Goal: Task Accomplishment & Management: Use online tool/utility

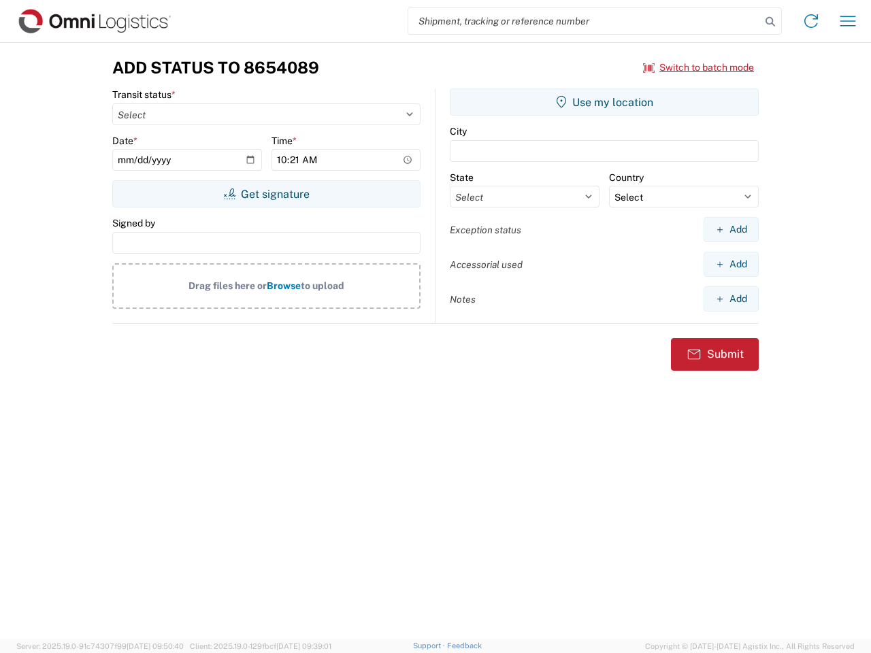
click at [584, 21] on input "search" at bounding box center [584, 21] width 352 height 26
click at [770, 22] on icon at bounding box center [769, 21] width 19 height 19
click at [811, 21] on icon at bounding box center [811, 21] width 22 height 22
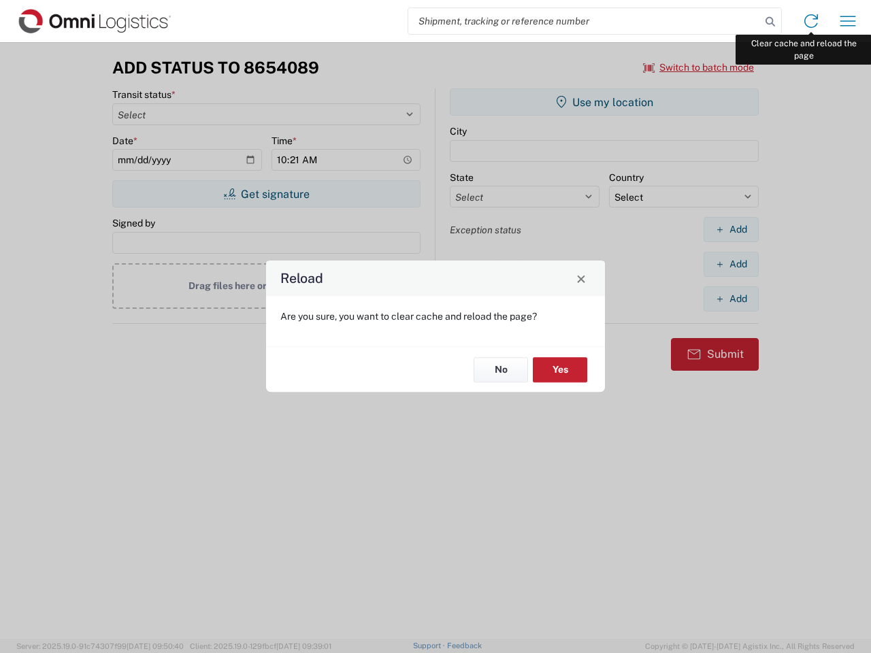
click at [848, 21] on div "Reload Are you sure, you want to clear cache and reload the page? No Yes" at bounding box center [435, 326] width 871 height 653
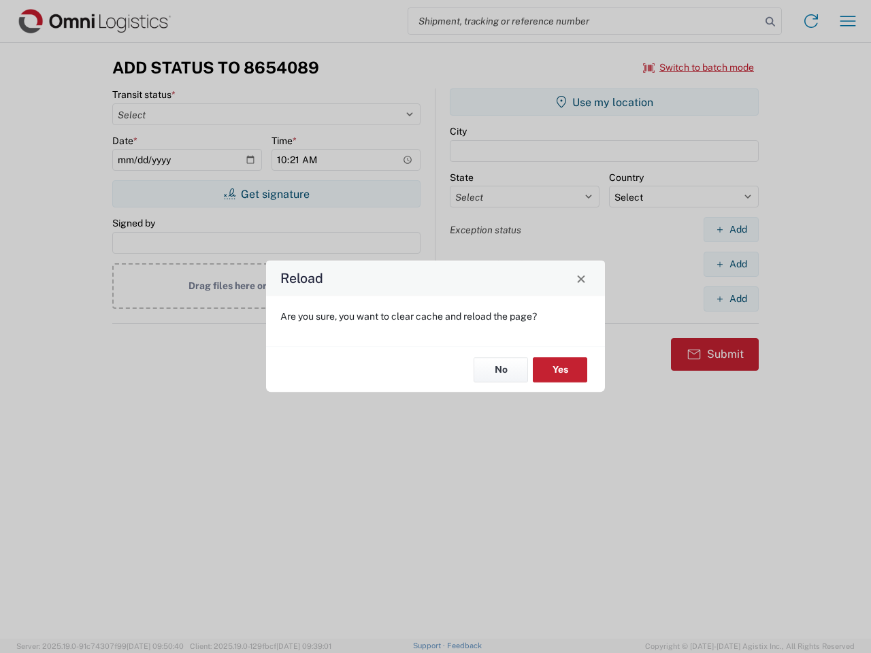
click at [699, 67] on div "Reload Are you sure, you want to clear cache and reload the page? No Yes" at bounding box center [435, 326] width 871 height 653
click at [266, 194] on div "Reload Are you sure, you want to clear cache and reload the page? No Yes" at bounding box center [435, 326] width 871 height 653
click at [604, 102] on div "Reload Are you sure, you want to clear cache and reload the page? No Yes" at bounding box center [435, 326] width 871 height 653
click at [731, 229] on div "Reload Are you sure, you want to clear cache and reload the page? No Yes" at bounding box center [435, 326] width 871 height 653
click at [731, 264] on div "Reload Are you sure, you want to clear cache and reload the page? No Yes" at bounding box center [435, 326] width 871 height 653
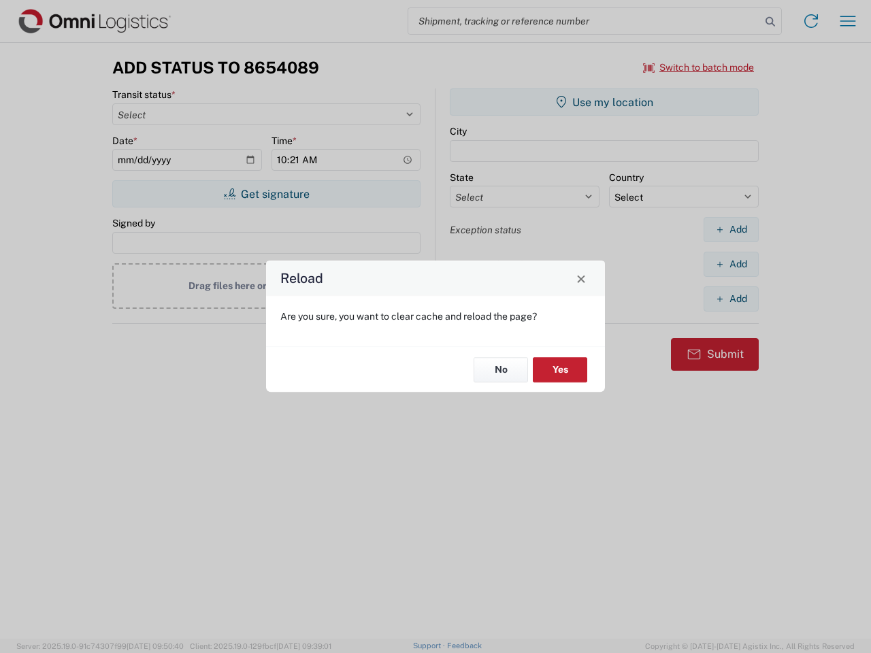
click at [731, 299] on div "Reload Are you sure, you want to clear cache and reload the page? No Yes" at bounding box center [435, 326] width 871 height 653
